Goal: Information Seeking & Learning: Learn about a topic

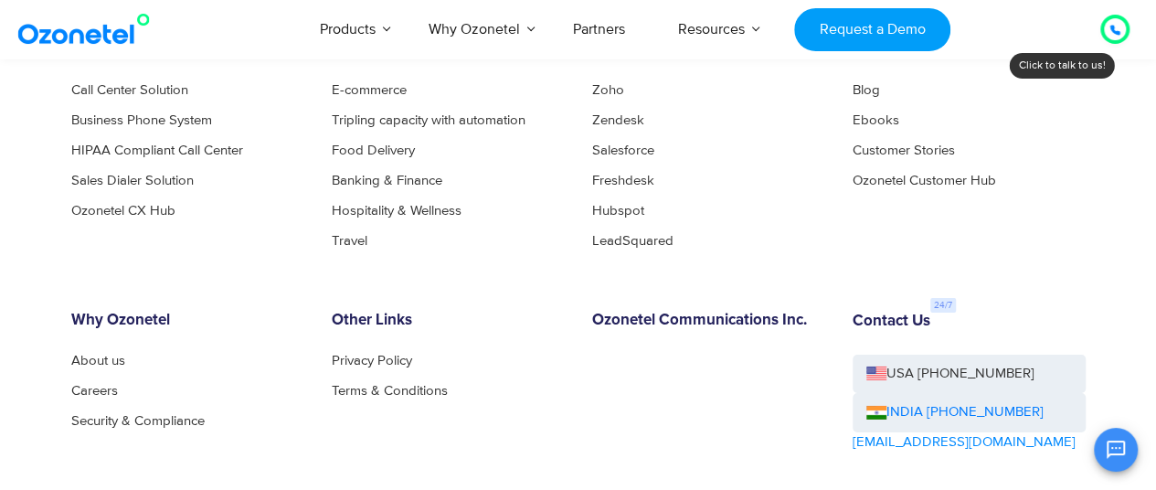
scroll to position [9808, 0]
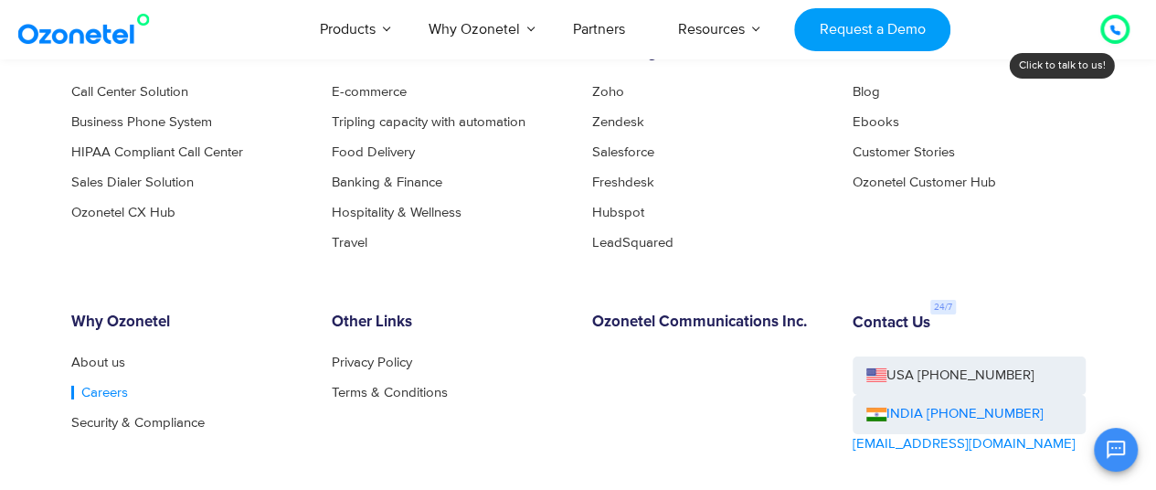
click at [82, 399] on link "Careers" at bounding box center [99, 393] width 57 height 14
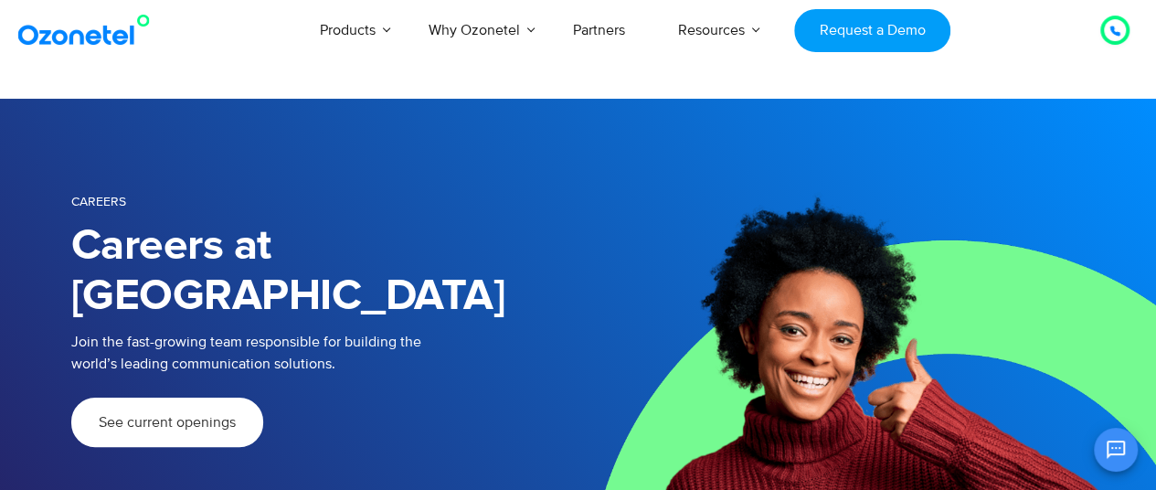
click at [126, 397] on link "See current openings" at bounding box center [167, 421] width 192 height 49
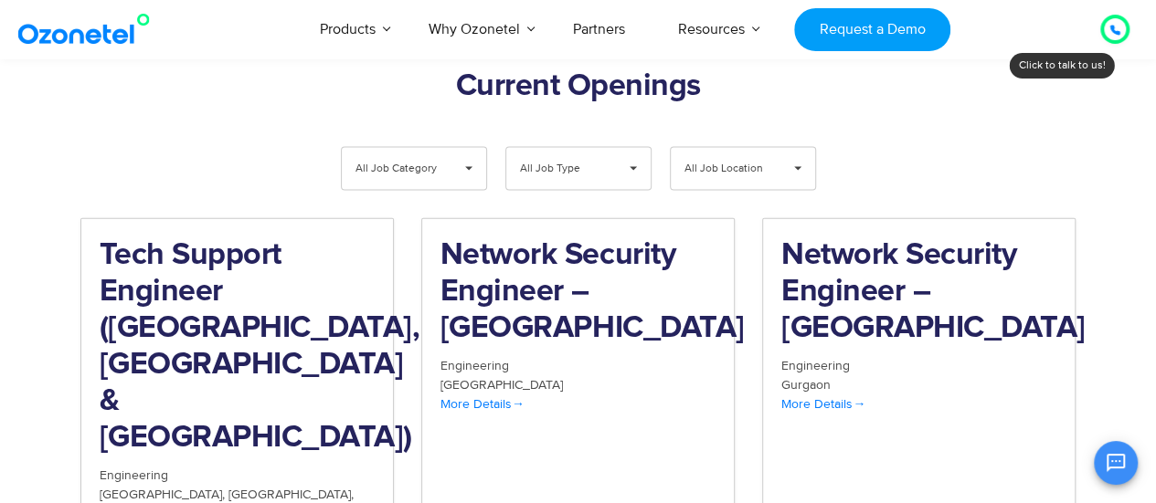
scroll to position [1906, 0]
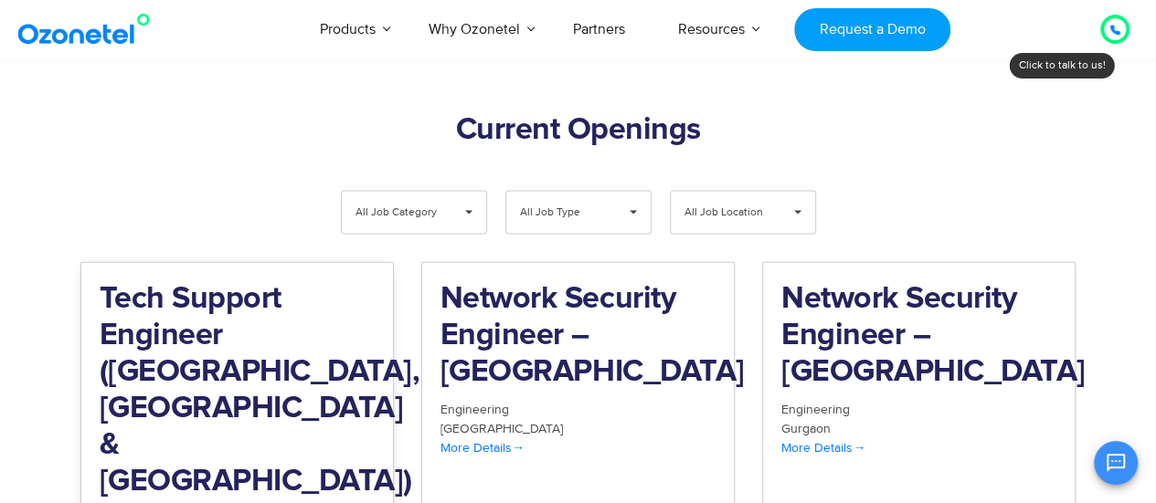
click at [155, 317] on h2 "Tech Support Engineer (Chennai, Bangalore & Mumbai)" at bounding box center [237, 390] width 275 height 219
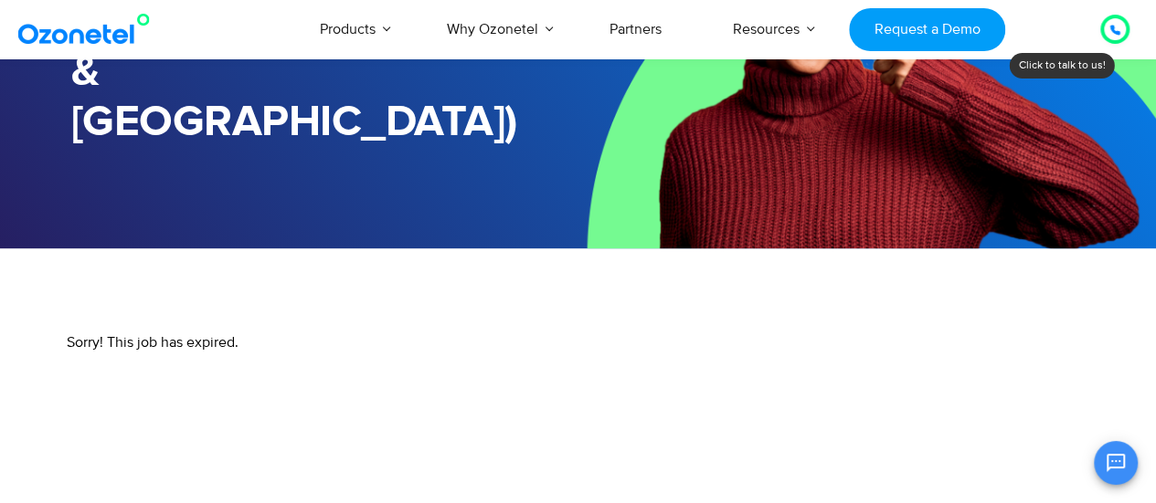
scroll to position [428, 0]
